Goal: Task Accomplishment & Management: Complete application form

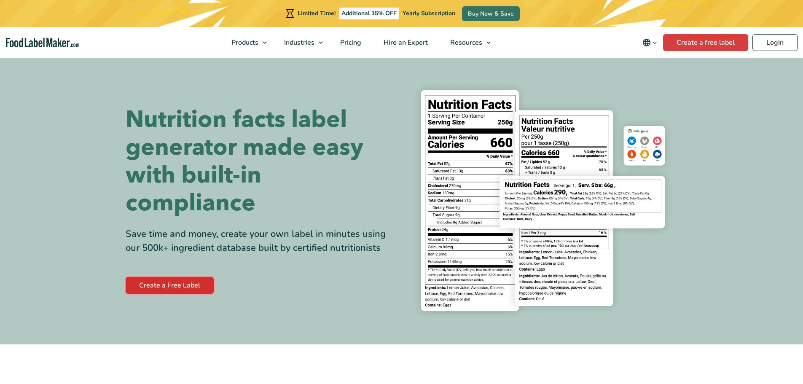
click at [194, 282] on link "Create a Free Label" at bounding box center [170, 285] width 88 height 17
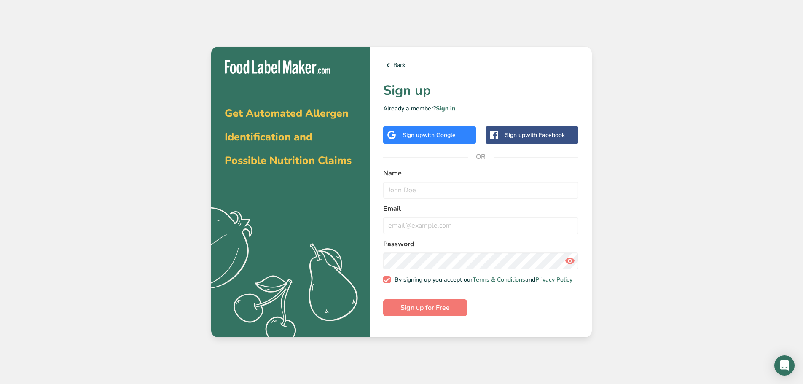
click at [444, 136] on span "with Google" at bounding box center [439, 135] width 33 height 8
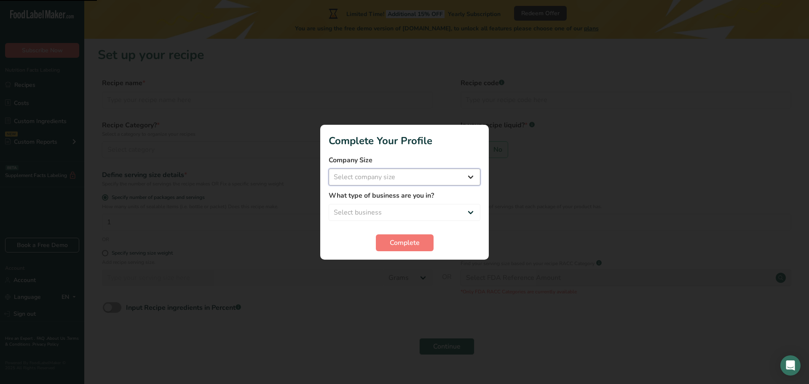
click at [427, 171] on select "Select company size Fewer than 10 Employees 10 to 50 Employees 51 to 500 Employ…" at bounding box center [405, 177] width 152 height 17
click at [476, 158] on label "Company Size" at bounding box center [405, 160] width 152 height 10
click at [433, 239] on button "Complete" at bounding box center [405, 242] width 58 height 17
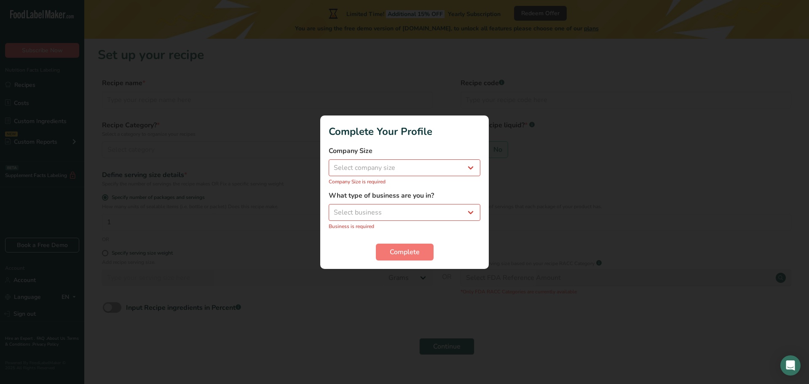
click at [436, 177] on div "Company Size Select company size Fewer than 10 Employees 10 to 50 Employees 51 …" at bounding box center [405, 166] width 152 height 40
click at [439, 163] on select "Select company size Fewer than 10 Employees 10 to 50 Employees 51 to 500 Employ…" at bounding box center [405, 167] width 152 height 17
select select "4"
click at [329, 164] on select "Select company size Fewer than 10 Employees 10 to 50 Employees 51 to 500 Employ…" at bounding box center [405, 167] width 152 height 17
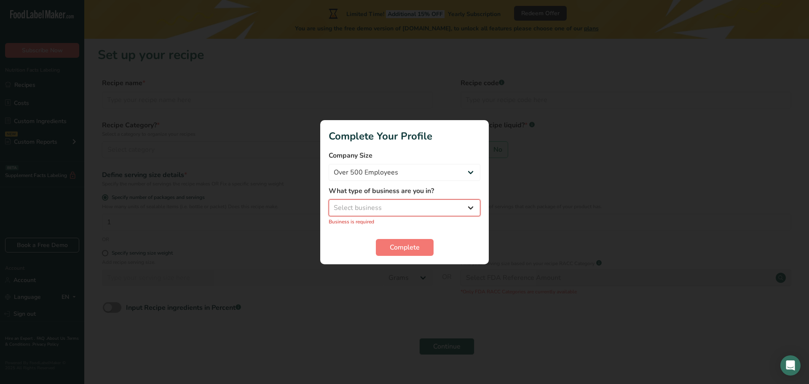
click at [424, 201] on select "Select business Packaged Food Manufacturer Restaurant & Cafe Bakery Meal Plans …" at bounding box center [405, 207] width 152 height 17
select select "1"
click at [329, 204] on select "Select business Packaged Food Manufacturer Restaurant & Cafe Bakery Meal Plans …" at bounding box center [405, 207] width 152 height 17
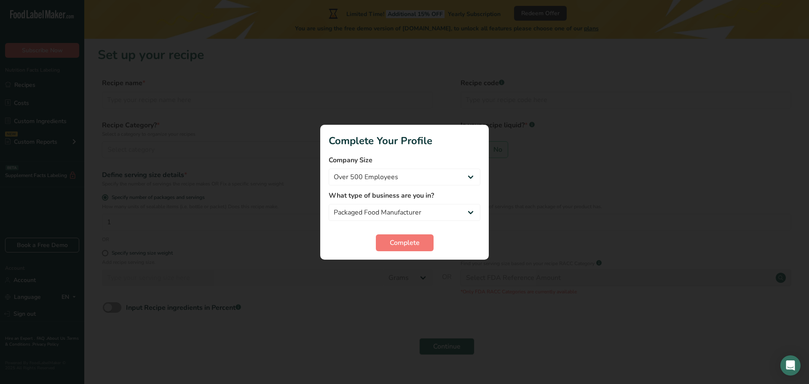
click at [414, 254] on section "Complete Your Profile Company Size Fewer than 10 Employees 10 to 50 Employees 5…" at bounding box center [404, 192] width 169 height 135
click at [413, 247] on span "Complete" at bounding box center [405, 243] width 30 height 10
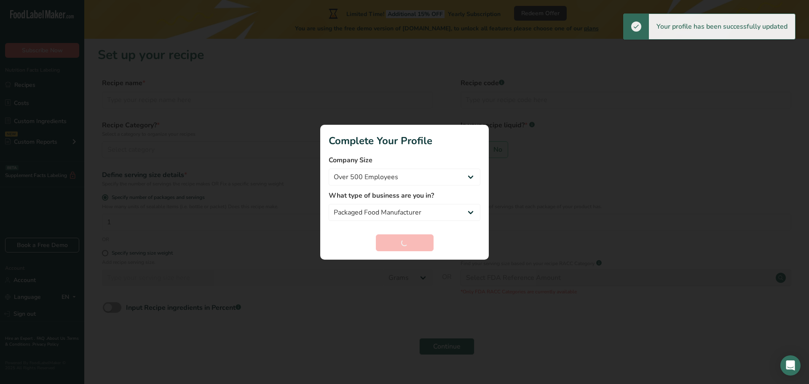
click at [603, 70] on div at bounding box center [404, 192] width 809 height 384
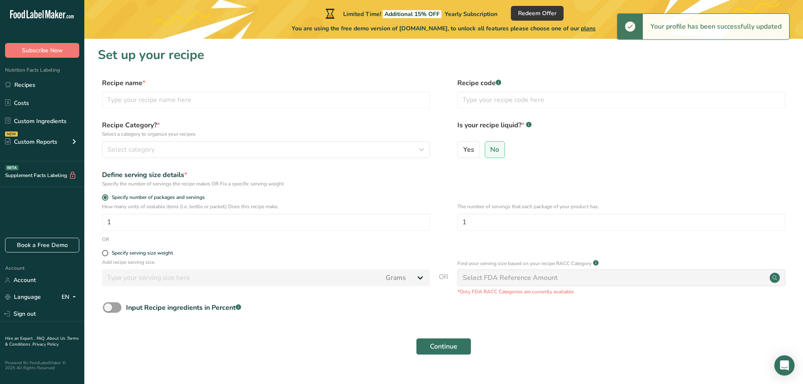
click at [603, 70] on div at bounding box center [401, 192] width 803 height 384
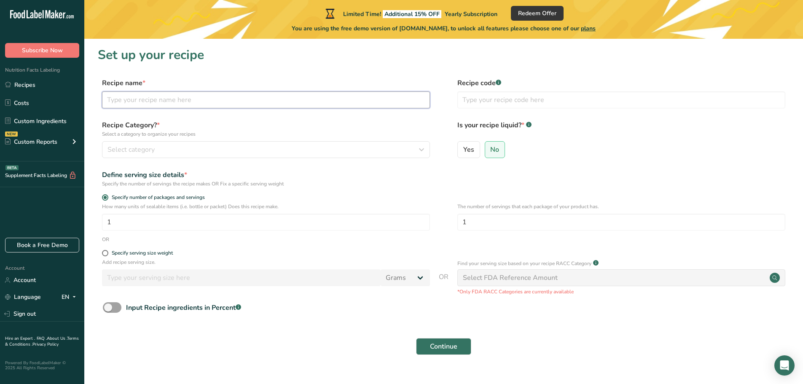
click at [226, 101] on input "text" at bounding box center [266, 99] width 328 height 17
type input "ไดโนพาร์ค ขนมทอดกรอบรสซีฟู็ด"
click at [222, 150] on div "Select category" at bounding box center [263, 150] width 312 height 10
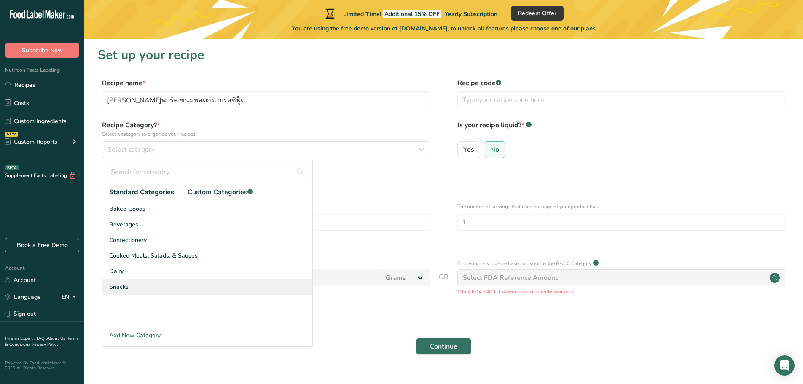
click at [203, 285] on div "Snacks" at bounding box center [207, 287] width 210 height 16
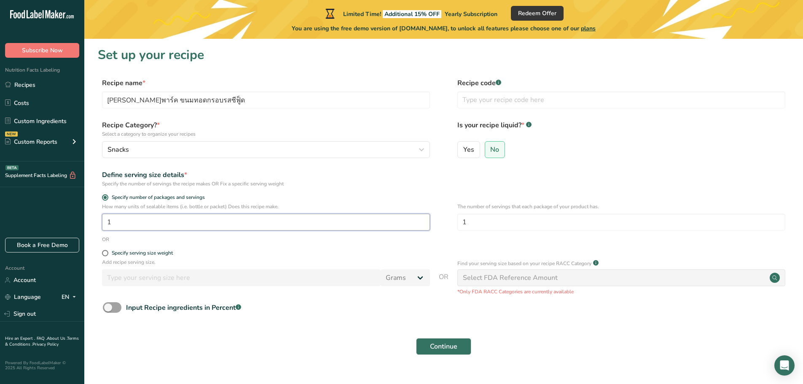
click at [140, 226] on input "1" at bounding box center [266, 222] width 328 height 17
click at [519, 92] on input "text" at bounding box center [621, 99] width 328 height 17
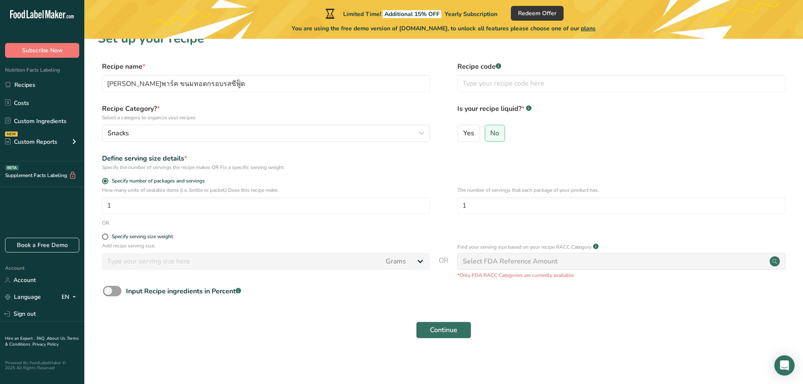
drag, startPoint x: 522, startPoint y: 263, endPoint x: 639, endPoint y: 261, distance: 117.6
click at [523, 263] on div "Select FDA Reference Amount" at bounding box center [510, 261] width 95 height 10
click at [776, 261] on circle at bounding box center [775, 261] width 10 height 10
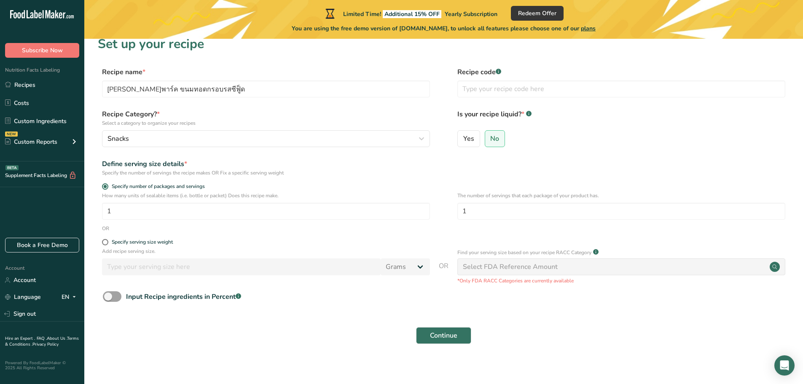
scroll to position [0, 0]
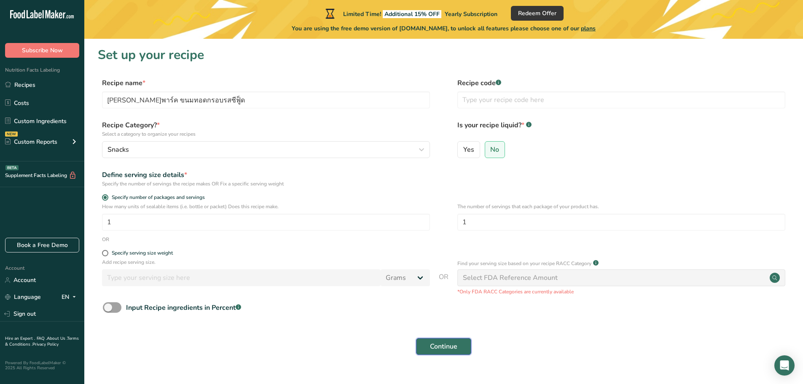
click at [440, 338] on button "Continue" at bounding box center [443, 346] width 55 height 17
click at [241, 105] on input "text" at bounding box center [266, 99] width 328 height 17
drag, startPoint x: 241, startPoint y: 105, endPoint x: 194, endPoint y: 99, distance: 47.7
click at [194, 99] on input "text" at bounding box center [266, 99] width 328 height 17
type input "ไดโนพาร์ค ขนมทอดกรอบรสซีฟู็ด"
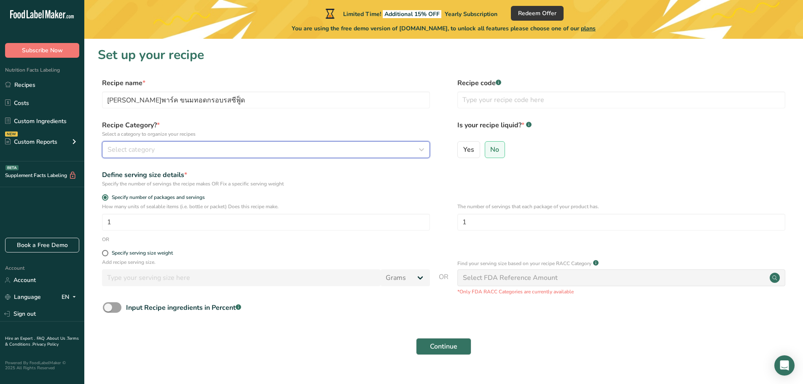
click at [175, 146] on div "Select category" at bounding box center [263, 150] width 312 height 10
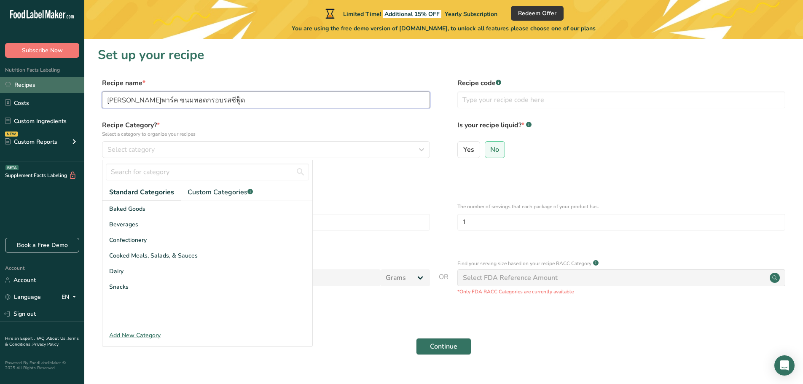
drag, startPoint x: 209, startPoint y: 99, endPoint x: 63, endPoint y: 91, distance: 146.5
click at [66, 91] on div ".a-20{fill:#fff;} Subscribe Now Nutrition Facts Labeling Recipes Costs Custom I…" at bounding box center [401, 200] width 803 height 400
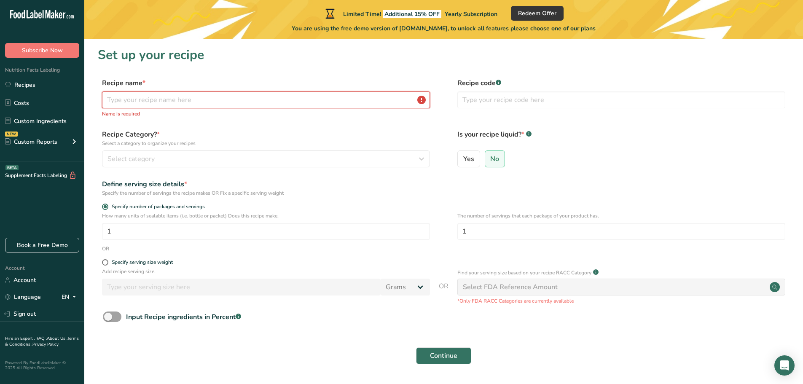
paste input "ไดโน พาร์ค (Dino Park) ขนมทอดกรอบรสซีฟู้ด"
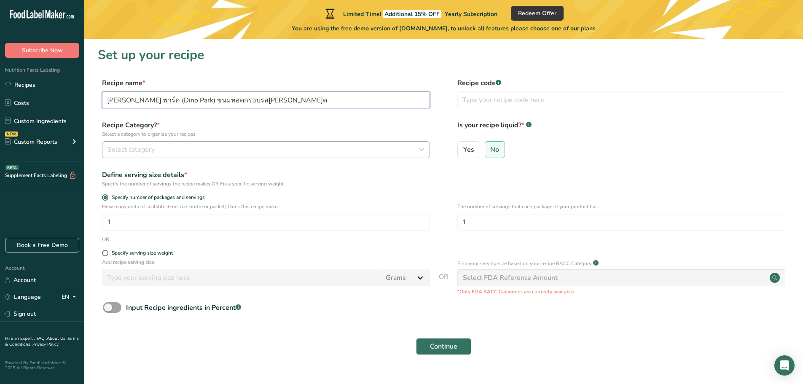
type input "ไดโน พาร์ค (Dino Park) ขนมทอดกรอบรสซีฟู้ด"
click at [190, 147] on div "Select category" at bounding box center [263, 150] width 312 height 10
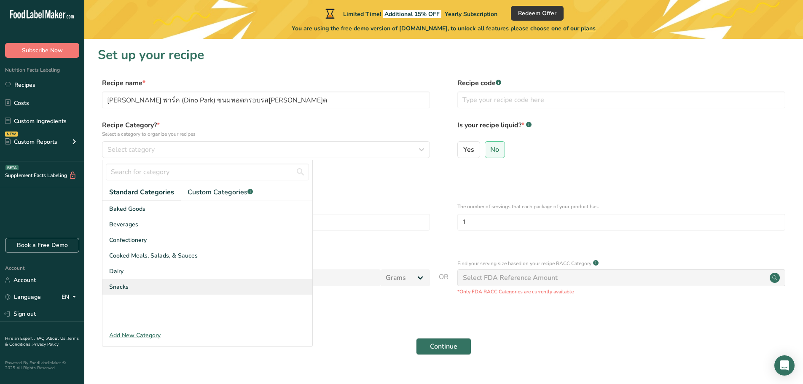
click at [180, 288] on div "Snacks" at bounding box center [207, 287] width 210 height 16
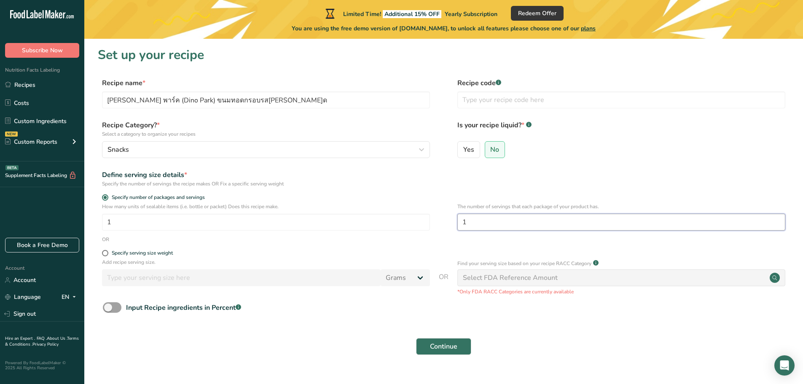
click at [500, 223] on input "1" at bounding box center [621, 222] width 328 height 17
click at [107, 249] on form "Recipe name * ไดโน พาร์ค (Dino Park) ขนมทอดกรอบรสซีฟู้ด Recipe code .a-a{fill:#…" at bounding box center [444, 219] width 692 height 282
click at [110, 251] on span "Specify serving size weight" at bounding box center [140, 253] width 64 height 6
click at [107, 251] on input "Specify serving size weight" at bounding box center [104, 252] width 5 height 5
radio input "true"
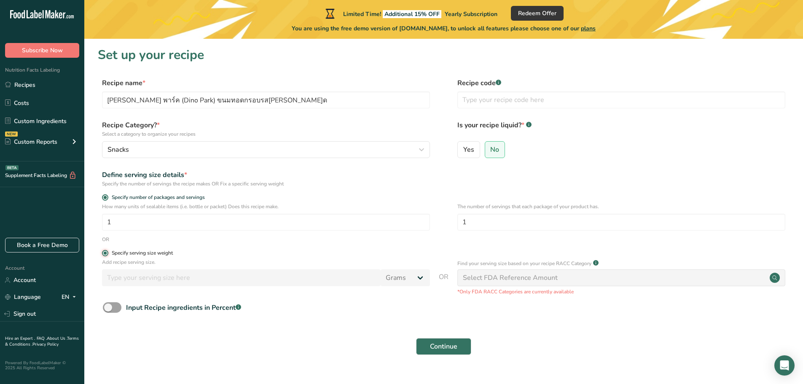
radio input "false"
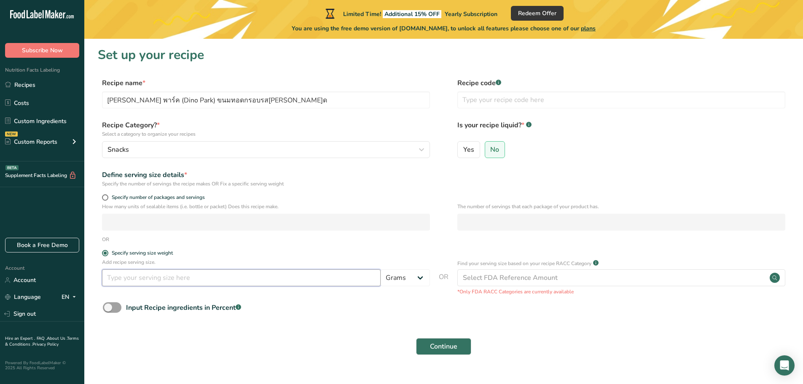
click at [169, 274] on input "number" at bounding box center [241, 277] width 279 height 17
click at [405, 283] on select "Grams kg mg mcg lb oz l mL fl oz tbsp tsp cup qt gallon" at bounding box center [405, 277] width 49 height 17
click at [277, 272] on input "number" at bounding box center [241, 277] width 279 height 17
click at [105, 199] on span at bounding box center [105, 197] width 6 height 6
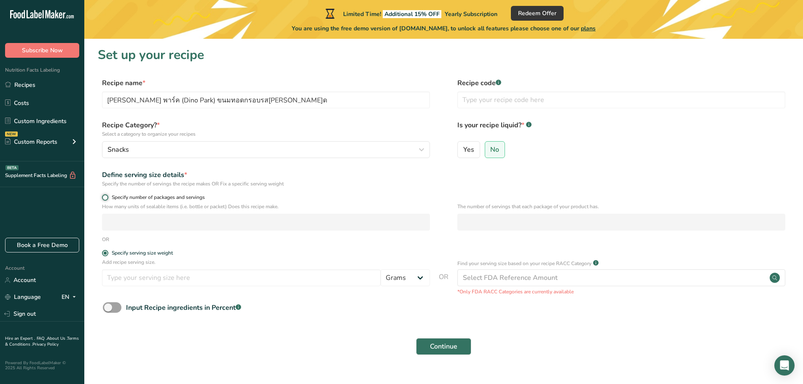
click at [105, 199] on input "Specify number of packages and servings" at bounding box center [104, 197] width 5 height 5
radio input "true"
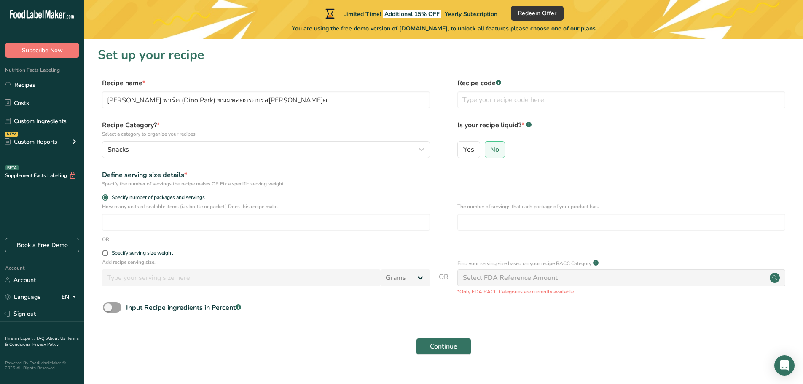
click at [102, 191] on form "Recipe name * ไดโน พาร์ค (Dino Park) ขนมทอดกรอบรสซีฟู้ด Recipe code .a-a{fill:#…" at bounding box center [444, 219] width 692 height 282
click at [105, 200] on span at bounding box center [105, 197] width 6 height 6
click at [105, 200] on input "Specify number of packages and servings" at bounding box center [104, 197] width 5 height 5
click at [110, 251] on span "Specify serving size weight" at bounding box center [140, 253] width 64 height 6
click at [107, 251] on input "Specify serving size weight" at bounding box center [104, 252] width 5 height 5
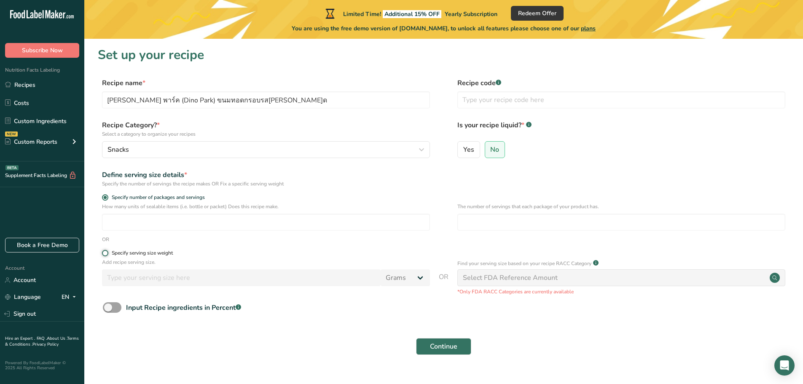
radio input "true"
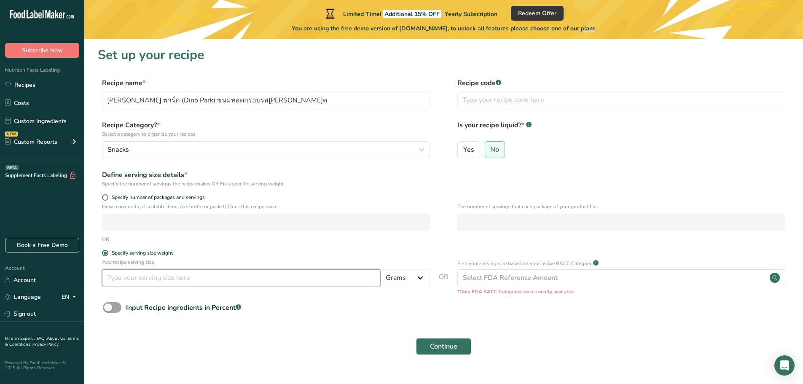
click at [189, 281] on input "number" at bounding box center [241, 277] width 279 height 17
click at [107, 201] on div "Specify number of packages and servings" at bounding box center [266, 198] width 328 height 8
click at [106, 197] on span at bounding box center [105, 197] width 6 height 6
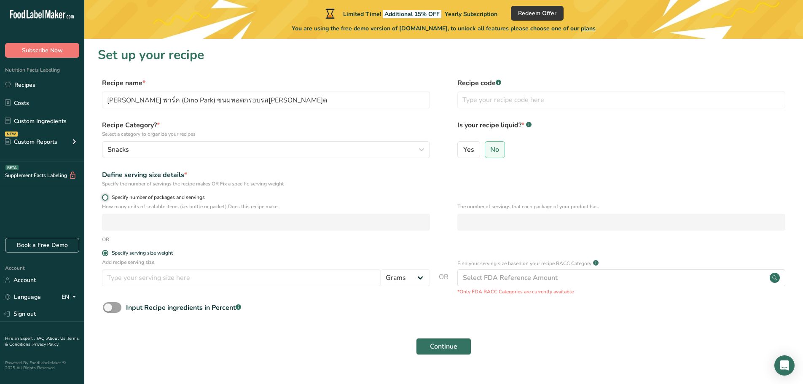
click at [106, 197] on input "Specify number of packages and servings" at bounding box center [104, 197] width 5 height 5
radio input "true"
radio input "false"
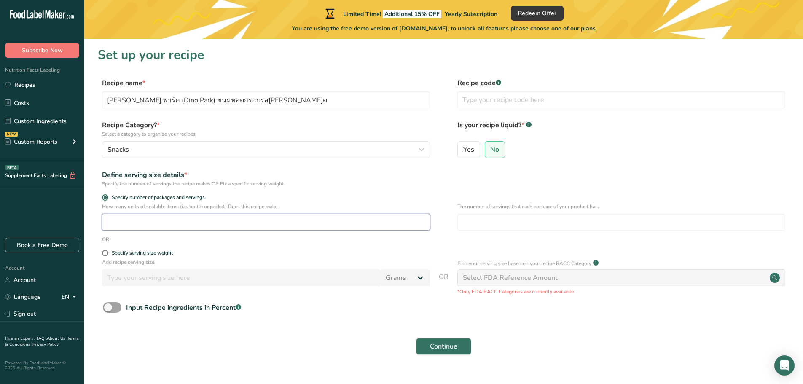
click at [140, 223] on input "number" at bounding box center [266, 222] width 328 height 17
click at [121, 228] on input "number" at bounding box center [266, 222] width 328 height 17
type input "12"
click at [107, 250] on form "Recipe name * ไดโน พาร์ค (Dino Park) ขนมทอดกรอบรสซีฟู้ด Recipe code .a-a{fill:#…" at bounding box center [444, 219] width 692 height 282
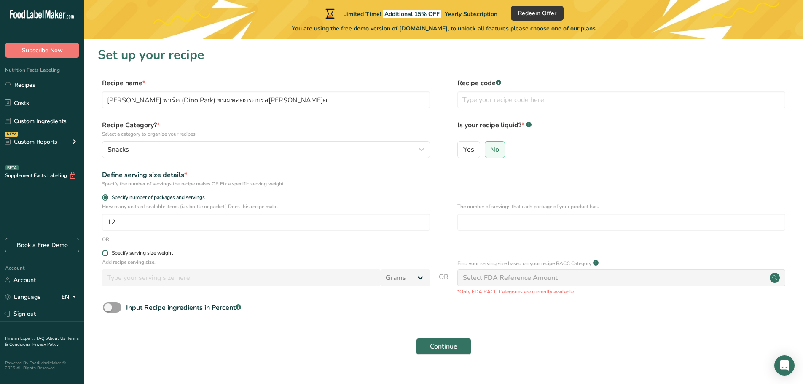
click at [105, 253] on span at bounding box center [105, 253] width 6 height 6
click at [105, 253] on input "Specify serving size weight" at bounding box center [104, 252] width 5 height 5
radio input "true"
radio input "false"
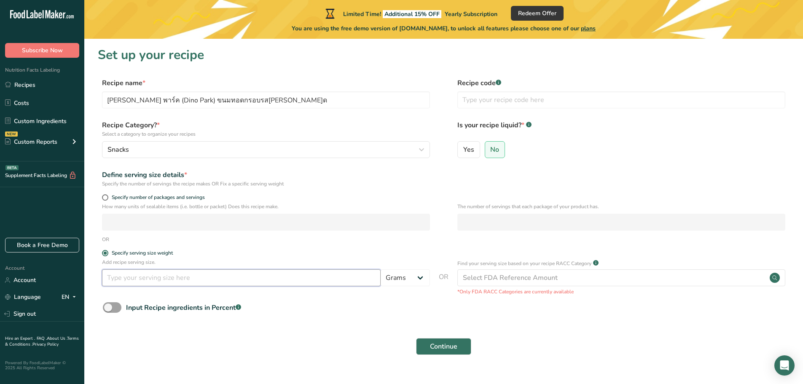
click at [129, 275] on input "number" at bounding box center [241, 277] width 279 height 17
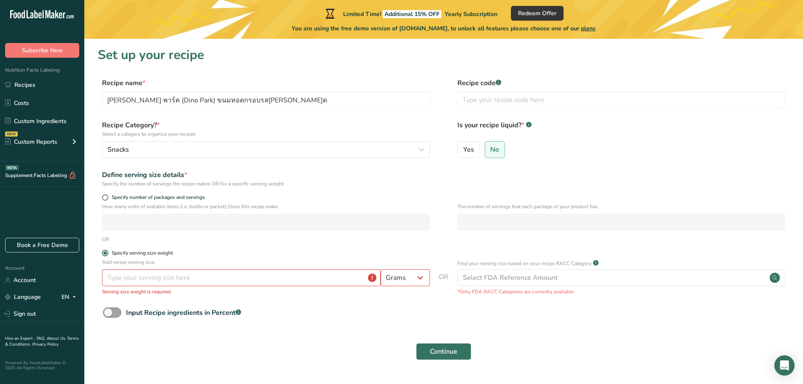
click at [109, 252] on span "Specify serving size weight" at bounding box center [140, 253] width 64 height 6
click at [107, 252] on input "Specify serving size weight" at bounding box center [104, 252] width 5 height 5
click at [130, 239] on div "OR" at bounding box center [444, 240] width 692 height 8
click at [103, 196] on span at bounding box center [105, 197] width 6 height 6
click at [103, 196] on input "Specify number of packages and servings" at bounding box center [104, 197] width 5 height 5
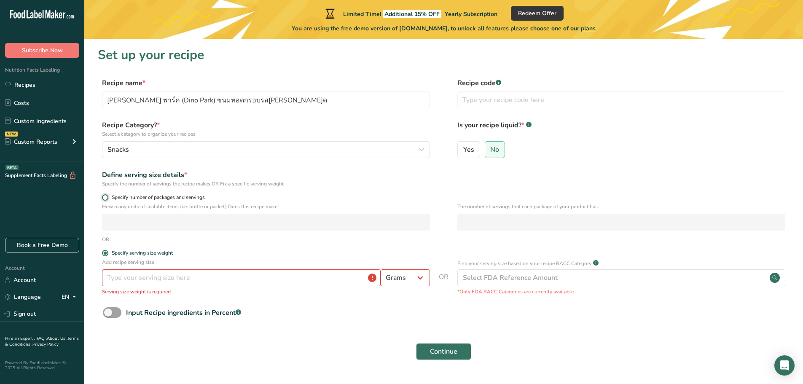
radio input "true"
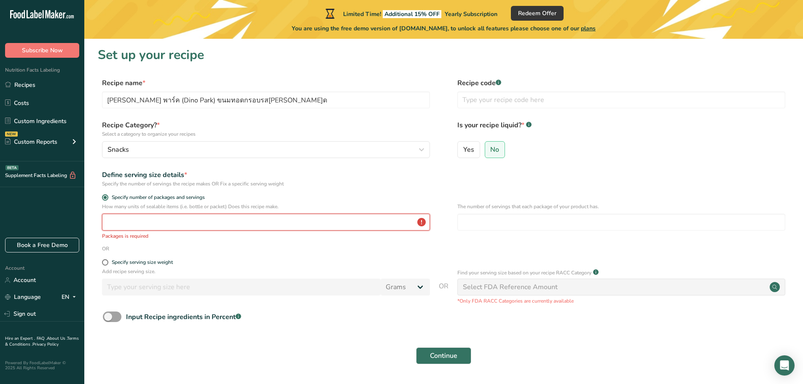
click at [138, 224] on input "number" at bounding box center [266, 222] width 328 height 17
click at [104, 261] on span at bounding box center [105, 262] width 6 height 6
click at [104, 261] on input "Specify serving size weight" at bounding box center [104, 262] width 5 height 5
radio input "true"
radio input "false"
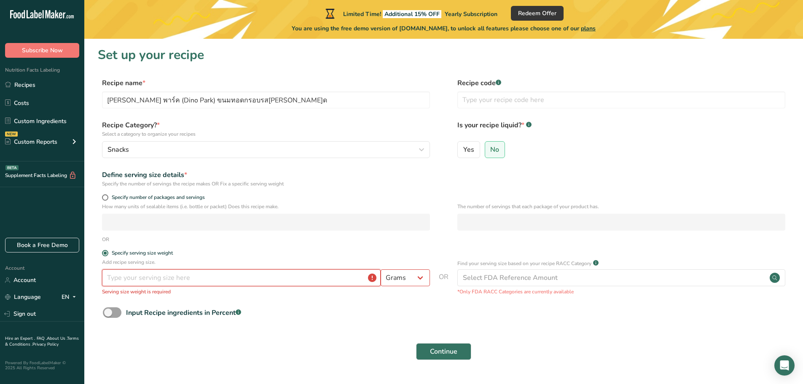
click at [150, 279] on input "number" at bounding box center [241, 277] width 279 height 17
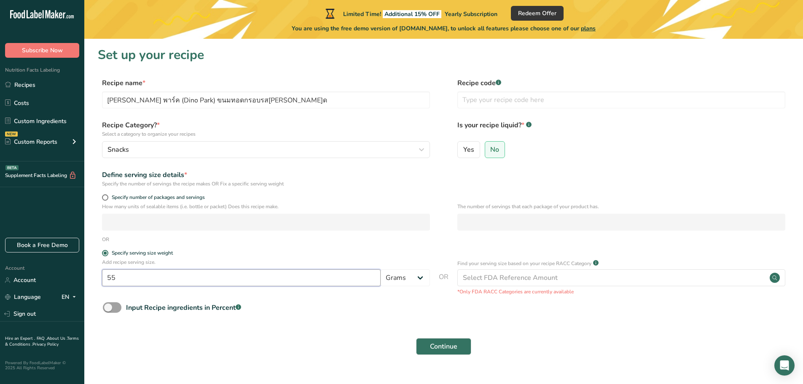
type input "55"
click at [94, 196] on section "Set up your recipe Recipe name * ไดโน พาร์ค (Dino Park) ขนมทอดกรอบรสซีฟู้ด Reci…" at bounding box center [443, 206] width 719 height 335
click at [105, 198] on span at bounding box center [105, 197] width 6 height 6
click at [105, 198] on input "Specify number of packages and servings" at bounding box center [104, 197] width 5 height 5
radio input "true"
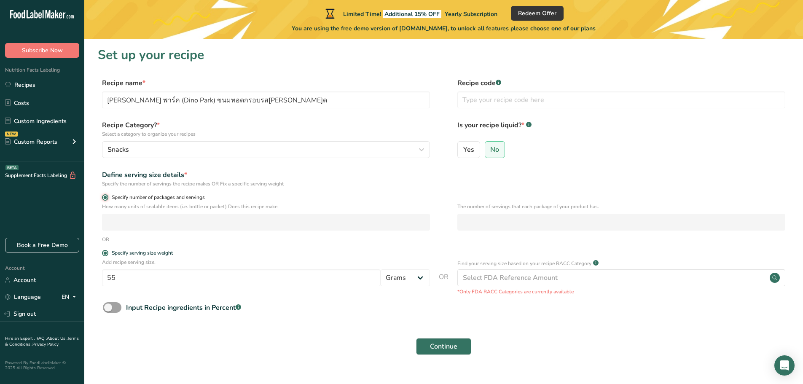
radio input "false"
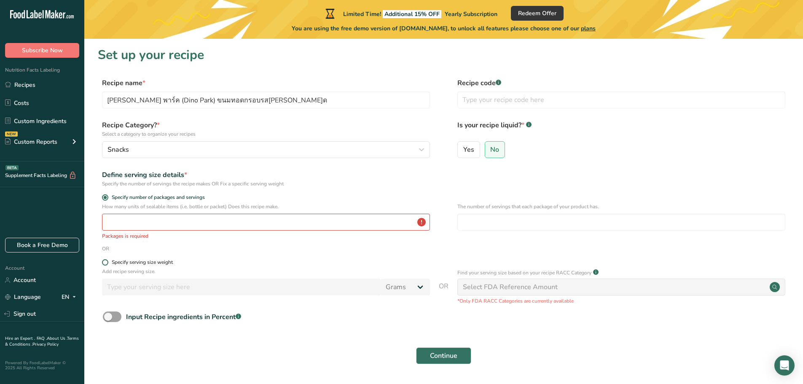
click at [106, 264] on span at bounding box center [105, 262] width 6 height 6
click at [106, 264] on input "Specify serving size weight" at bounding box center [104, 262] width 5 height 5
radio input "true"
radio input "false"
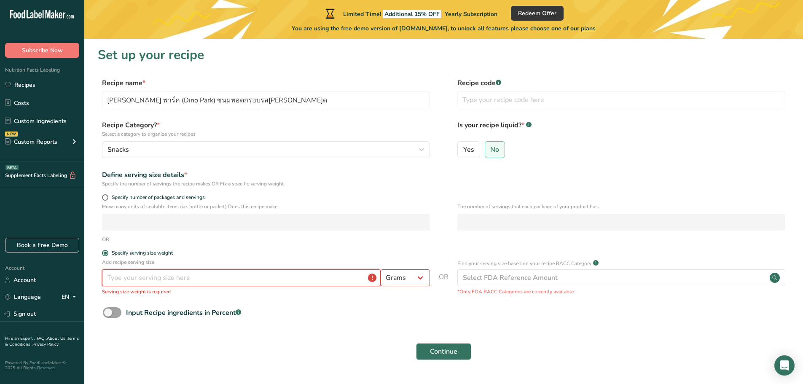
click at [134, 282] on input "number" at bounding box center [241, 277] width 279 height 17
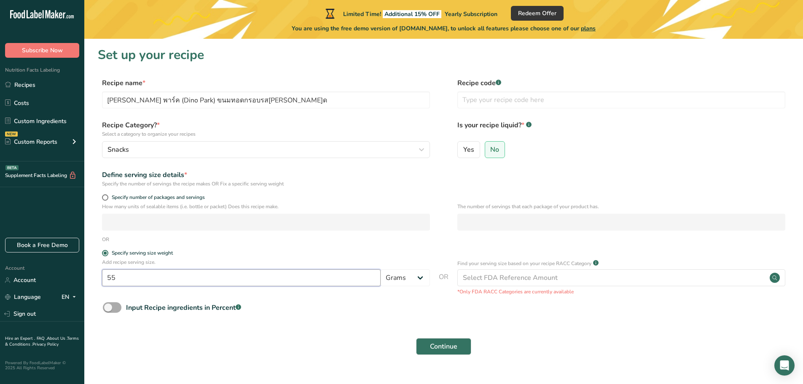
type input "55"
click at [110, 313] on span at bounding box center [112, 307] width 19 height 11
click at [108, 310] on input "Input Recipe ingredients in Percent .a-a{fill:#347362;}.b-a{fill:#fff;}" at bounding box center [105, 307] width 5 height 5
checkbox input "true"
click at [134, 342] on input "number" at bounding box center [419, 343] width 633 height 17
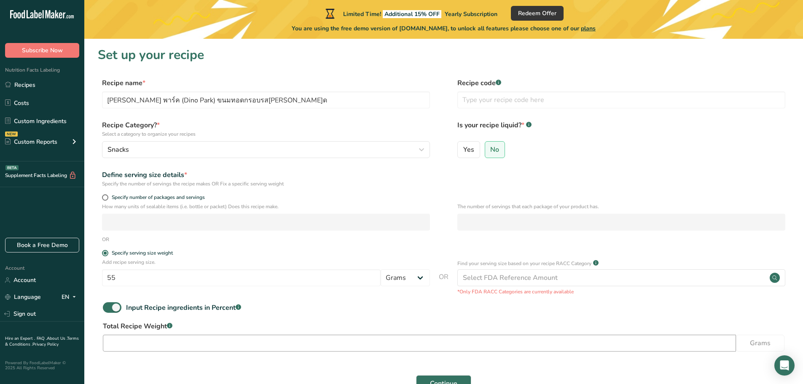
drag, startPoint x: 144, startPoint y: 357, endPoint x: 164, endPoint y: 349, distance: 21.4
click at [144, 357] on form "Recipe name * ไดโน พาร์ค (Dino Park) ขนมทอดกรอบรสซีฟู้ด Recipe code .a-a{fill:#…" at bounding box center [444, 237] width 692 height 319
click at [164, 349] on input "number" at bounding box center [419, 343] width 633 height 17
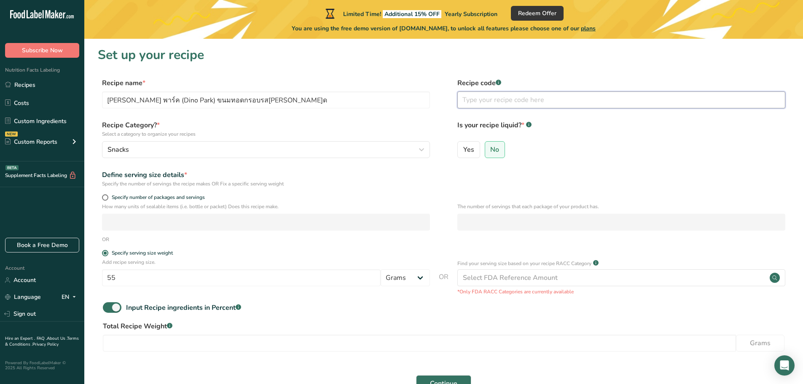
click at [534, 102] on input "text" at bounding box center [621, 99] width 328 height 17
type input "ะ"
click at [117, 304] on span at bounding box center [112, 307] width 19 height 11
click at [108, 305] on input "Input Recipe ingredients in Percent .a-a{fill:#347362;}.b-a{fill:#fff;}" at bounding box center [105, 307] width 5 height 5
checkbox input "false"
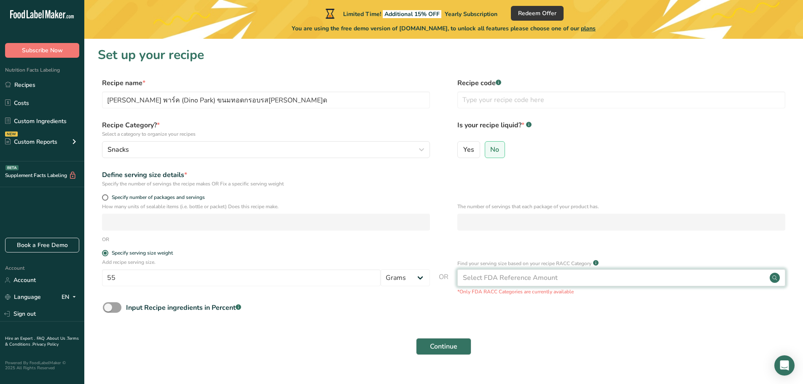
click at [516, 274] on div "Select FDA Reference Amount" at bounding box center [510, 278] width 95 height 10
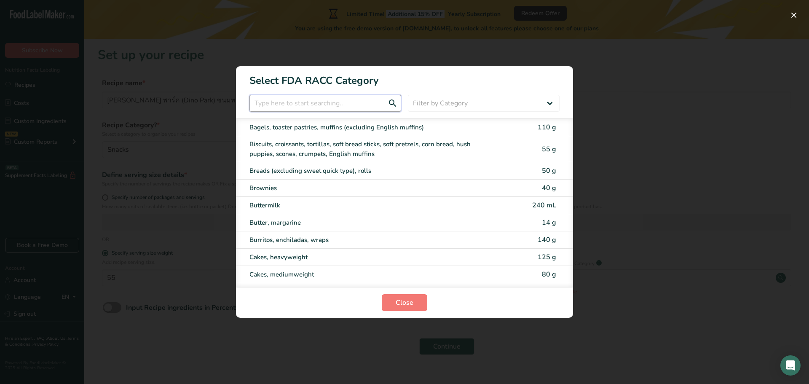
click at [331, 103] on input "RACC Category Selection Modal" at bounding box center [326, 103] width 152 height 17
click at [559, 59] on div "RACC Category Selection Modal" at bounding box center [404, 192] width 809 height 384
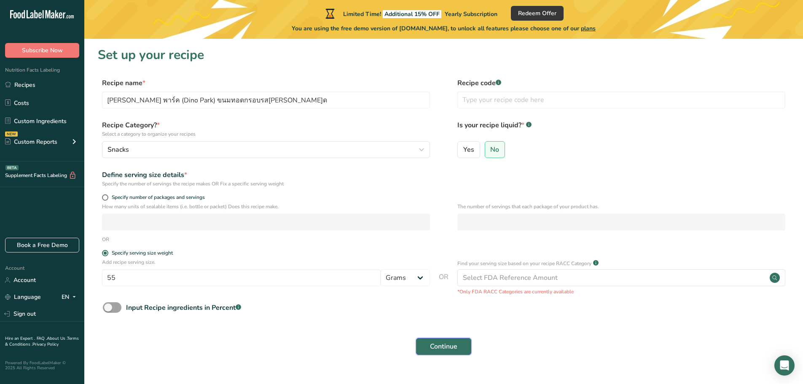
click at [456, 345] on span "Continue" at bounding box center [443, 346] width 27 height 10
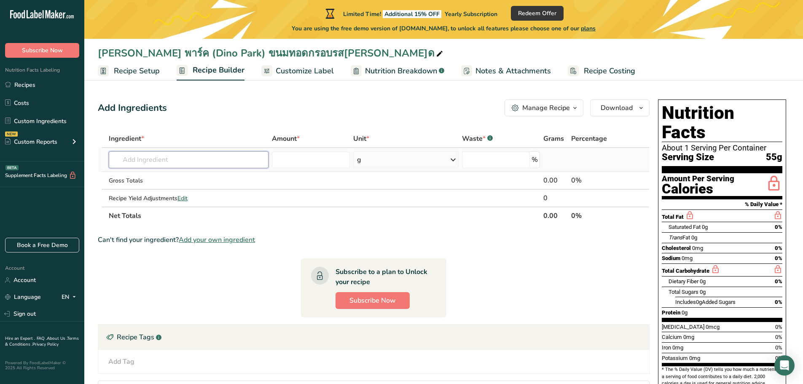
click at [218, 159] on input "text" at bounding box center [189, 159] width 160 height 17
